Goal: Browse casually

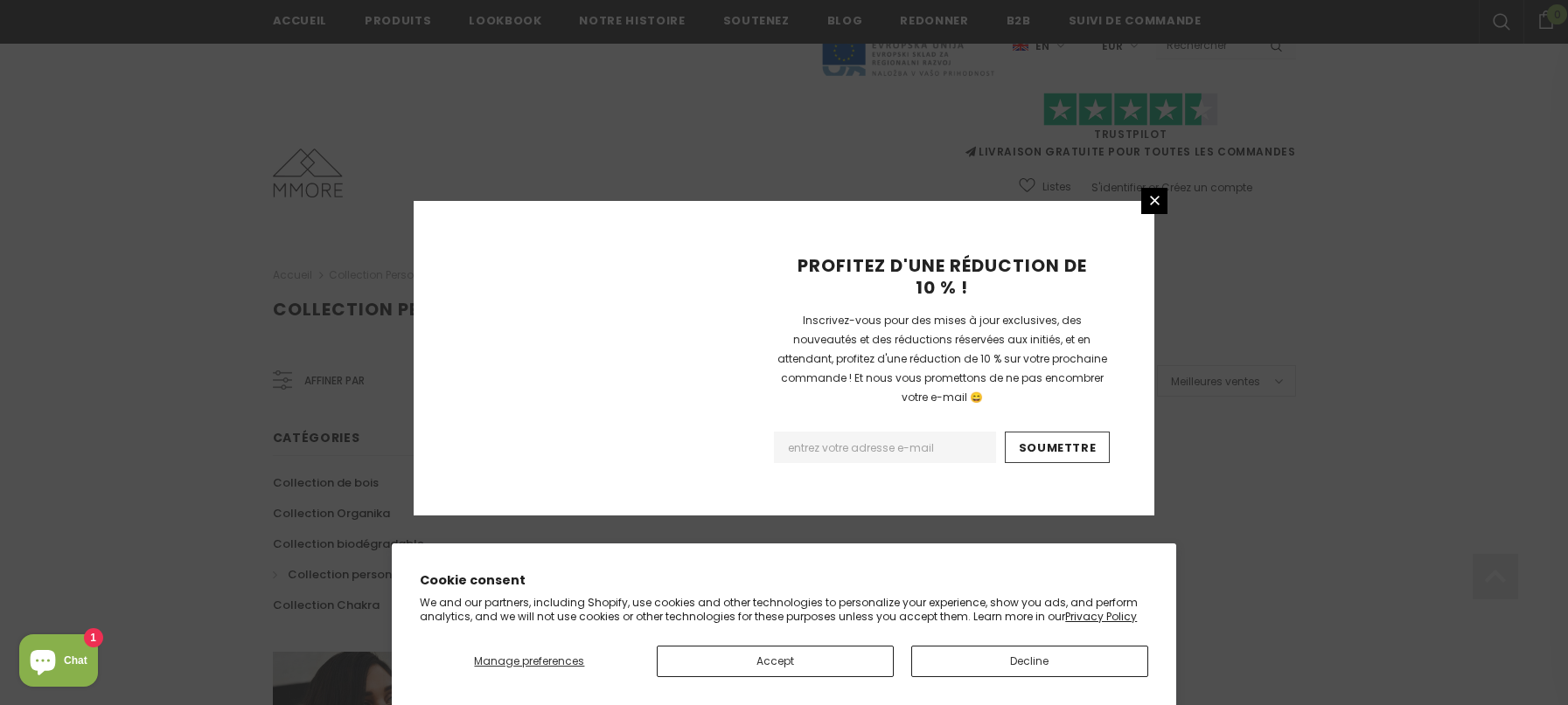
scroll to position [1129, 0]
